Goal: Complete application form: Complete application form

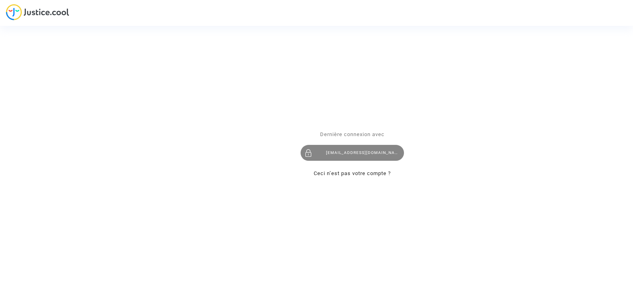
click at [360, 157] on div "[EMAIL_ADDRESS][DOMAIN_NAME]" at bounding box center [351, 153] width 103 height 16
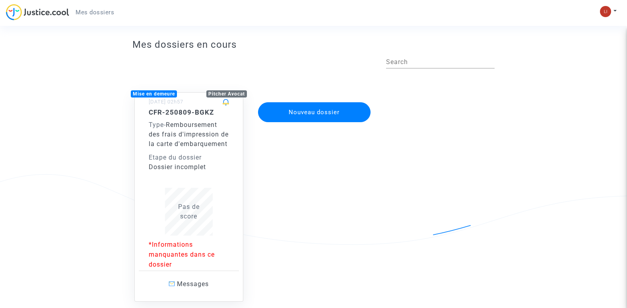
scroll to position [70, 0]
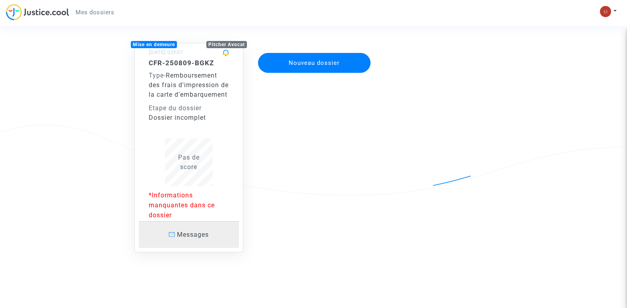
click at [205, 240] on link "Messages" at bounding box center [189, 234] width 100 height 27
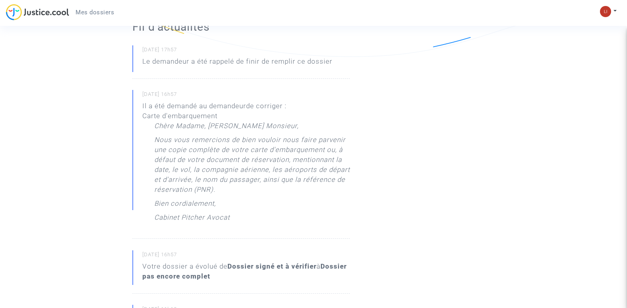
scroll to position [238, 0]
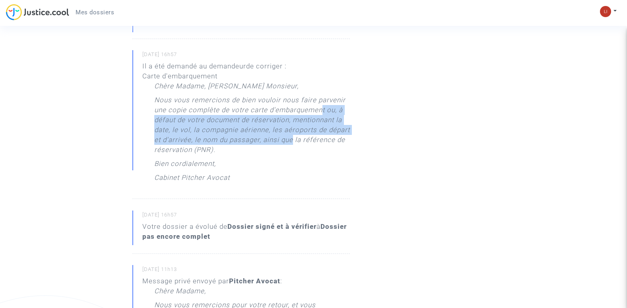
drag, startPoint x: 324, startPoint y: 112, endPoint x: 317, endPoint y: 143, distance: 31.4
click at [317, 143] on p "Nous vous remercions de bien vouloir nous faire parvenir une copie complète de …" at bounding box center [252, 127] width 196 height 64
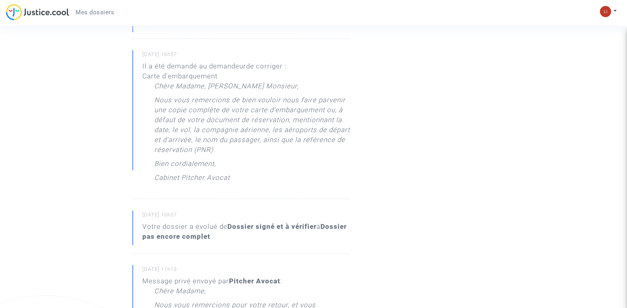
drag, startPoint x: 317, startPoint y: 143, endPoint x: 311, endPoint y: 154, distance: 12.3
click at [311, 154] on p "Nous vous remercions de bien vouloir nous faire parvenir une copie complète de …" at bounding box center [252, 127] width 196 height 64
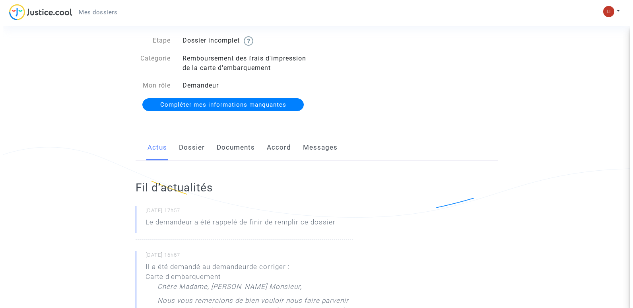
scroll to position [0, 0]
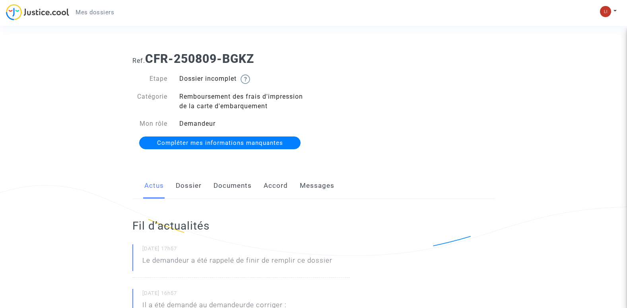
click at [240, 144] on span "Compléter mes informations manquantes" at bounding box center [220, 142] width 126 height 7
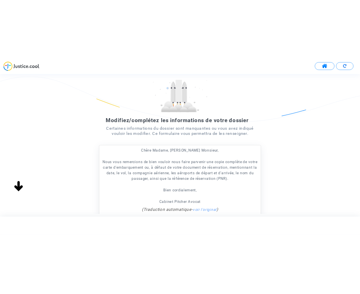
scroll to position [119, 0]
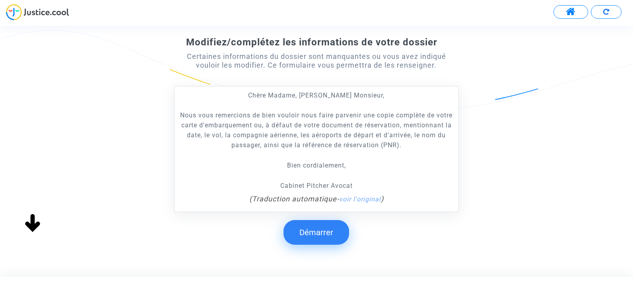
click at [306, 240] on button "Démarrer" at bounding box center [316, 232] width 66 height 25
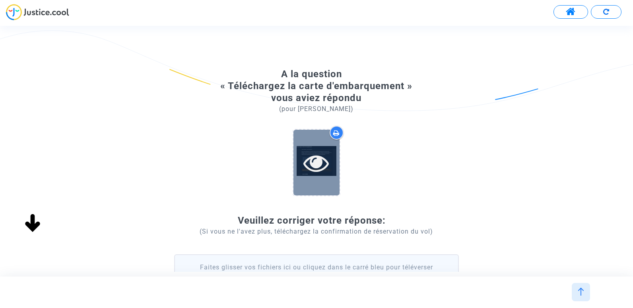
click at [317, 164] on icon at bounding box center [316, 162] width 26 height 25
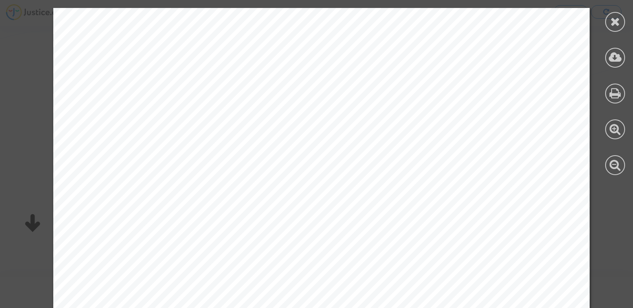
click at [609, 27] on div at bounding box center [615, 22] width 20 height 20
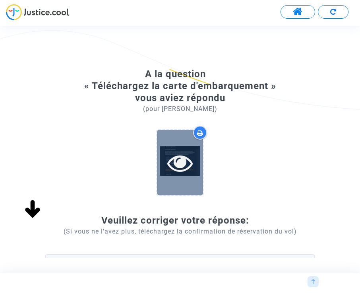
click at [198, 155] on div at bounding box center [180, 162] width 46 height 25
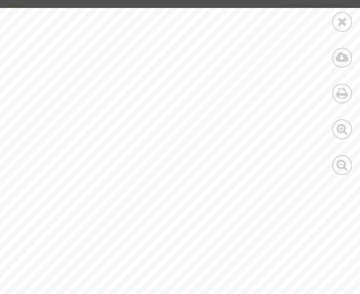
click at [342, 19] on icon at bounding box center [342, 21] width 10 height 12
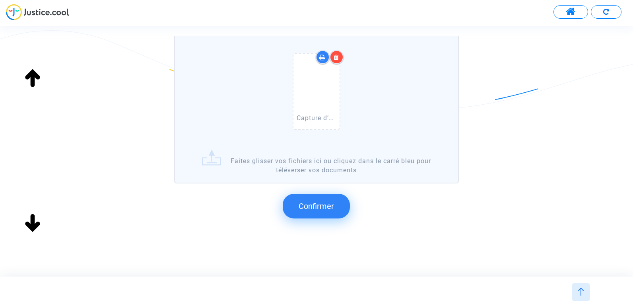
scroll to position [228, 0]
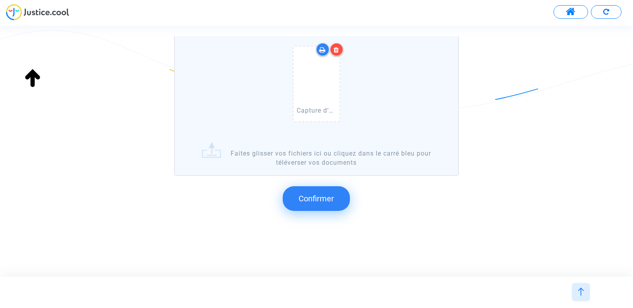
click at [334, 200] on span "Confirmer" at bounding box center [315, 199] width 35 height 10
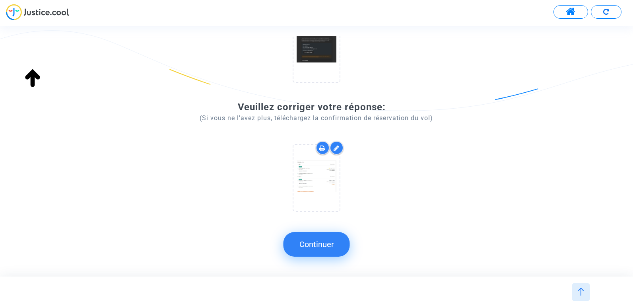
scroll to position [113, 0]
click at [335, 244] on button "Continuer" at bounding box center [316, 244] width 66 height 25
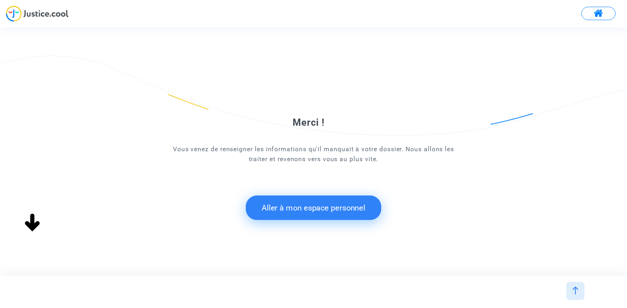
scroll to position [0, 0]
click at [349, 209] on button "Aller à mon espace personnel" at bounding box center [316, 208] width 137 height 25
